Goal: Check status

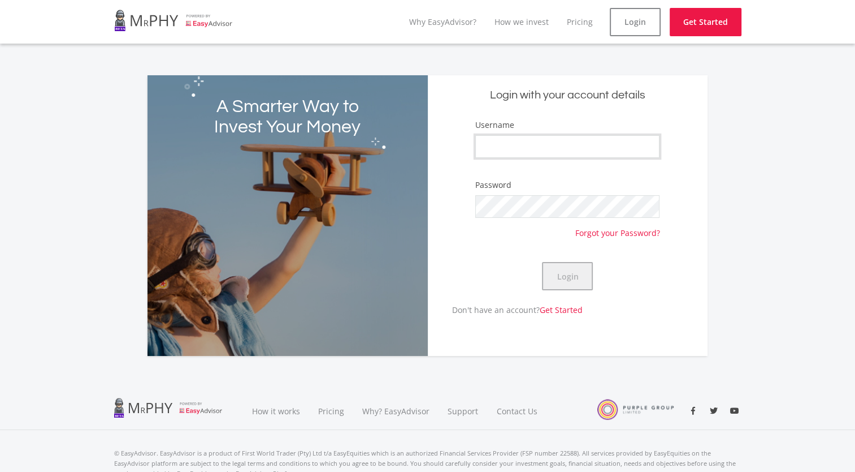
type input "CebisileBosman"
click at [576, 279] on button "Login" at bounding box center [567, 276] width 51 height 28
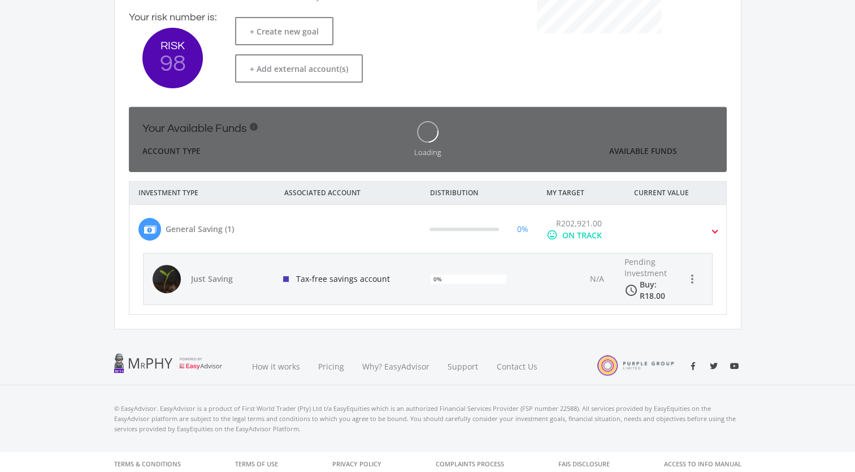
scroll to position [319, 0]
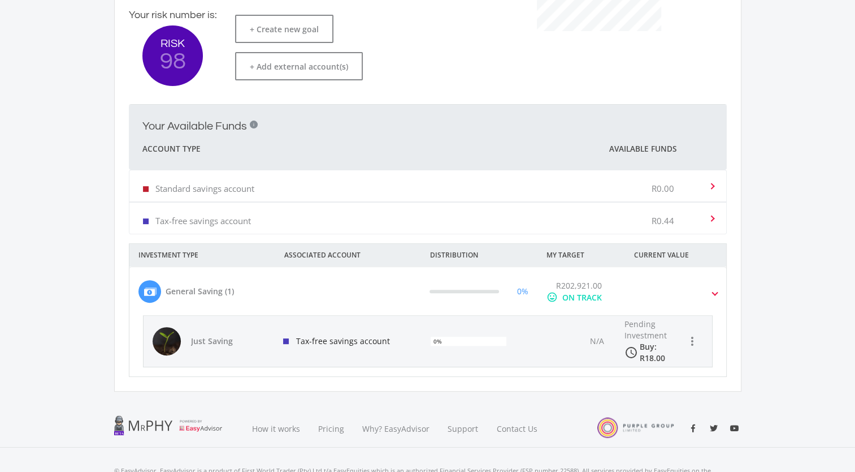
click at [538, 280] on div "R202,921.00 mood ON TRACK" at bounding box center [582, 291] width 88 height 24
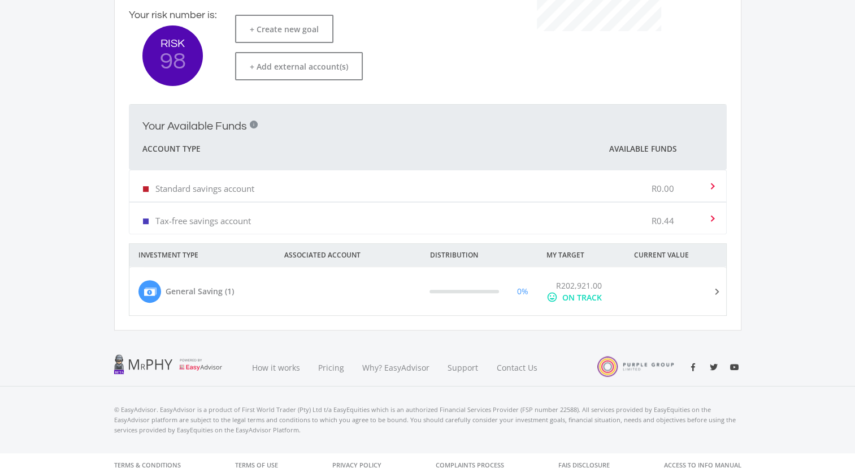
click at [576, 291] on div "ON TRACK" at bounding box center [583, 297] width 40 height 12
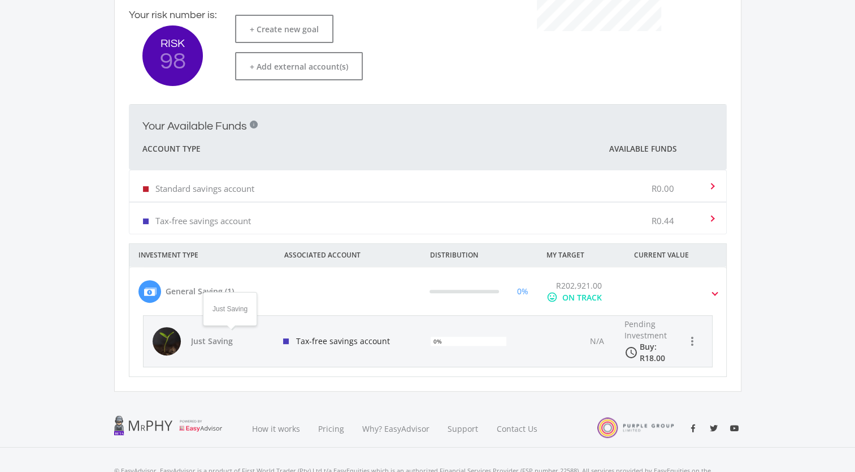
click at [197, 345] on span "Just Saving" at bounding box center [230, 340] width 79 height 11
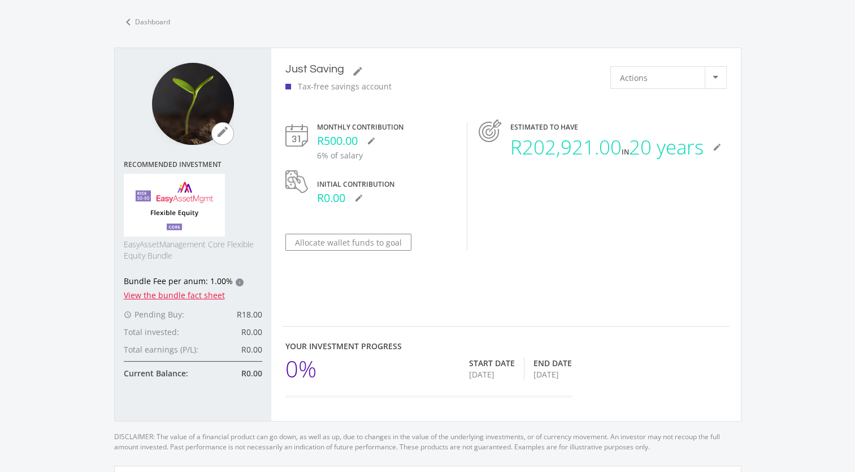
scroll to position [50, 0]
